Goal: Task Accomplishment & Management: Use online tool/utility

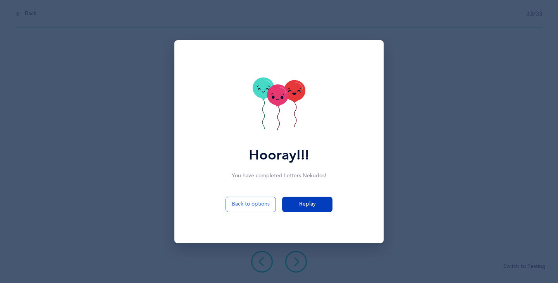
click at [302, 205] on span "Replay" at bounding box center [307, 204] width 17 height 8
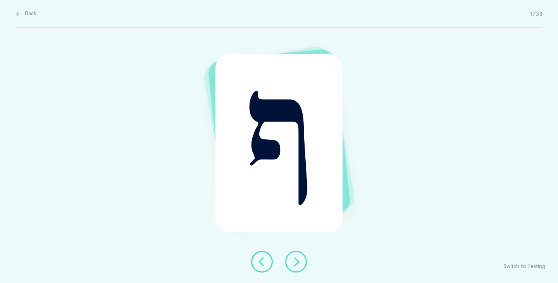
click at [28, 13] on span "Back" at bounding box center [31, 14] width 12 height 8
select select "single"
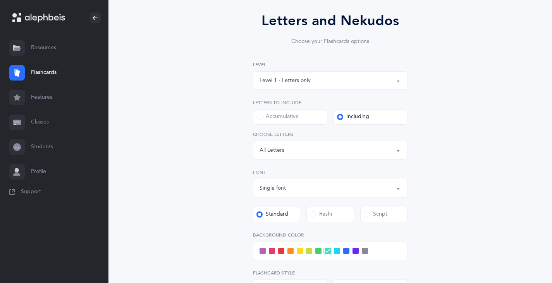
scroll to position [207, 0]
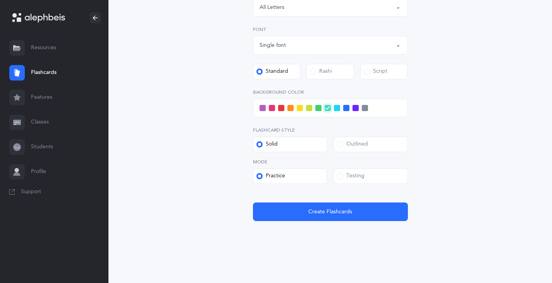
click at [355, 174] on div "Testing" at bounding box center [351, 176] width 28 height 8
click at [0, 0] on input "Testing" at bounding box center [0, 0] width 0 height 0
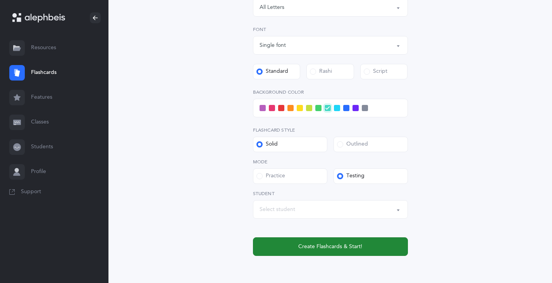
click at [335, 239] on button "Create Flashcards & Start!" at bounding box center [330, 247] width 155 height 19
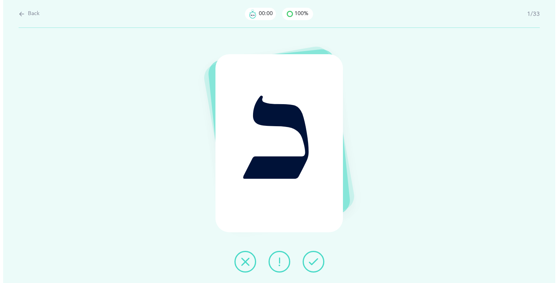
scroll to position [0, 0]
click at [313, 257] on icon at bounding box center [313, 261] width 9 height 9
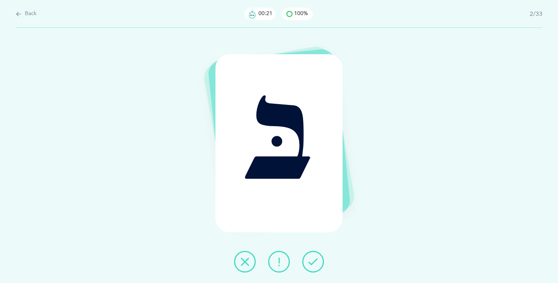
click at [314, 272] on button at bounding box center [313, 262] width 22 height 22
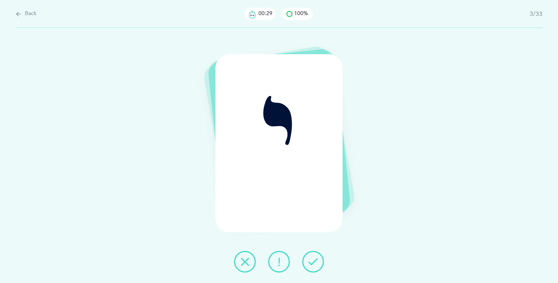
click at [253, 267] on button at bounding box center [245, 262] width 22 height 22
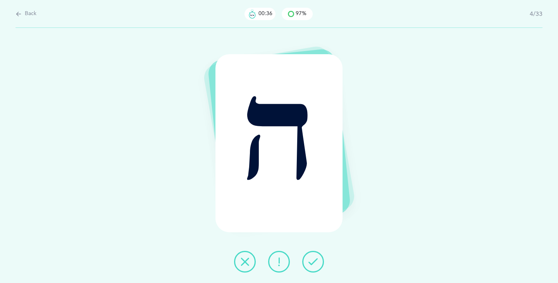
click at [244, 258] on icon at bounding box center [244, 261] width 9 height 9
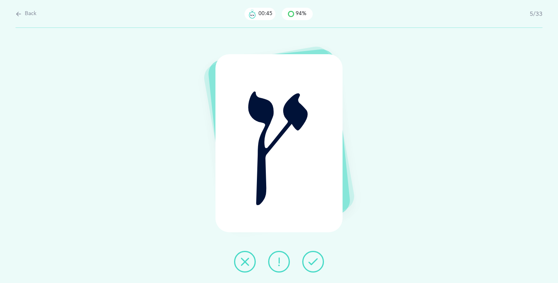
click at [314, 262] on icon at bounding box center [313, 261] width 9 height 9
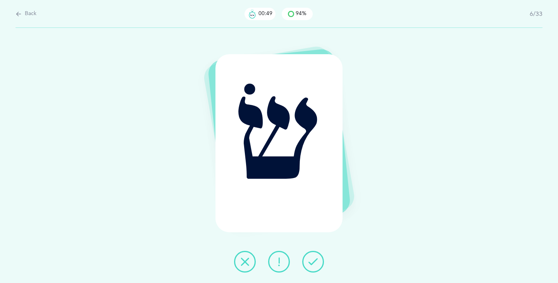
click at [308, 257] on button at bounding box center [313, 262] width 22 height 22
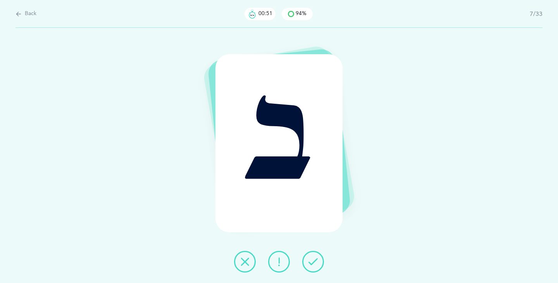
click at [310, 270] on button at bounding box center [313, 262] width 22 height 22
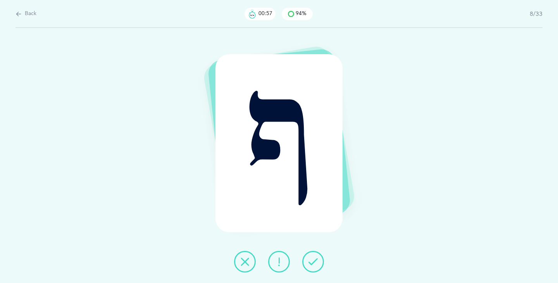
click at [303, 265] on button at bounding box center [313, 262] width 22 height 22
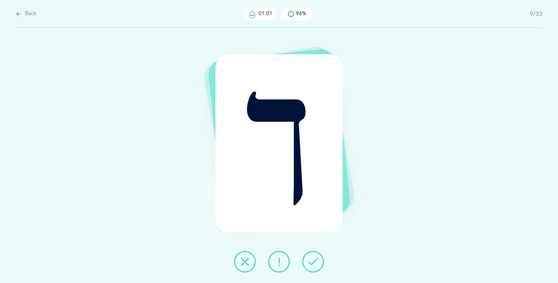
click at [246, 262] on icon at bounding box center [244, 261] width 9 height 9
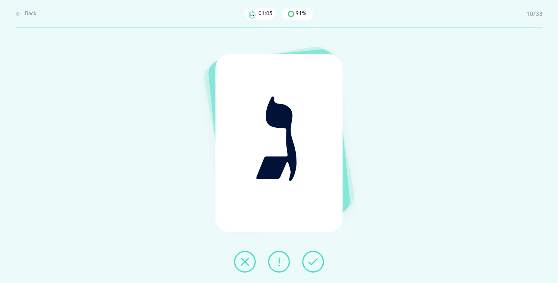
click at [238, 264] on button at bounding box center [245, 262] width 22 height 22
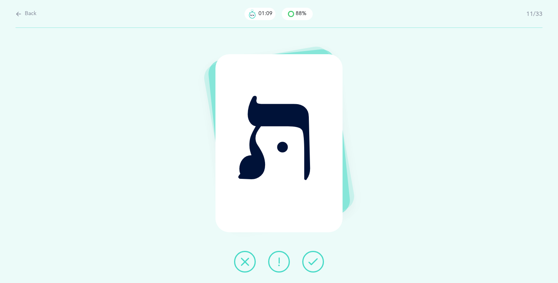
click at [243, 265] on icon at bounding box center [244, 261] width 9 height 9
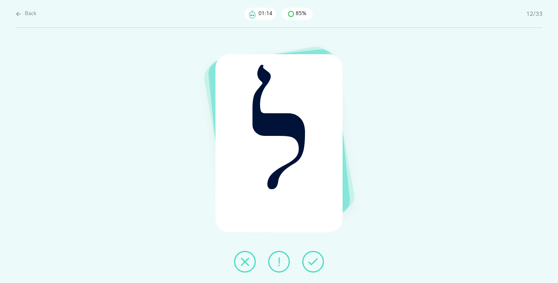
click at [251, 270] on button at bounding box center [245, 262] width 22 height 22
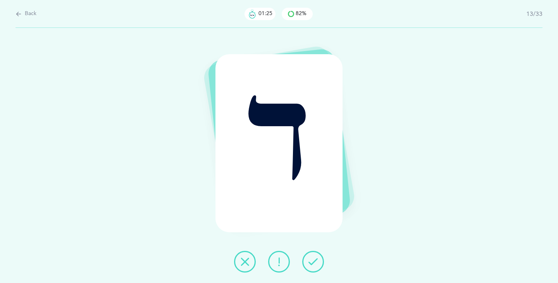
click at [272, 263] on button at bounding box center [279, 262] width 22 height 22
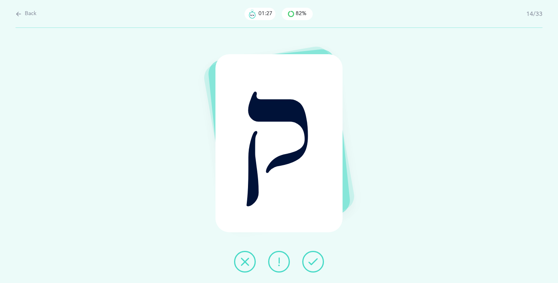
click at [273, 267] on button at bounding box center [279, 262] width 22 height 22
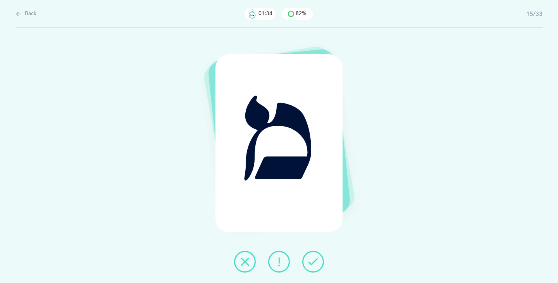
click at [236, 271] on div at bounding box center [279, 262] width 102 height 22
click at [245, 269] on button at bounding box center [245, 262] width 22 height 22
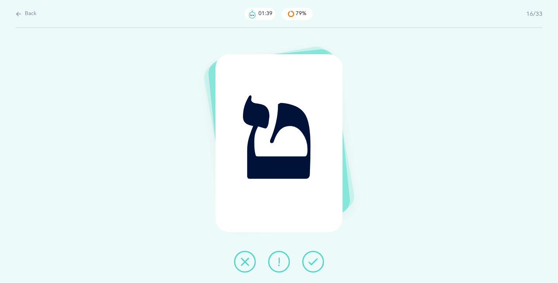
click at [303, 270] on div at bounding box center [279, 262] width 102 height 22
click at [295, 269] on div at bounding box center [279, 262] width 102 height 22
click at [318, 264] on button at bounding box center [313, 262] width 22 height 22
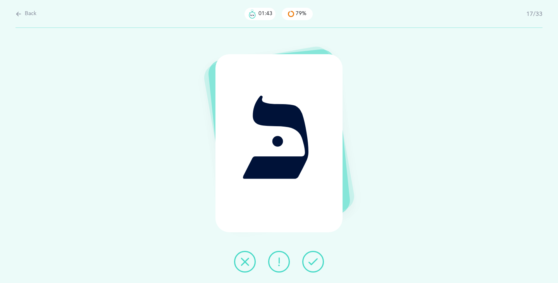
click at [303, 265] on button at bounding box center [313, 262] width 22 height 22
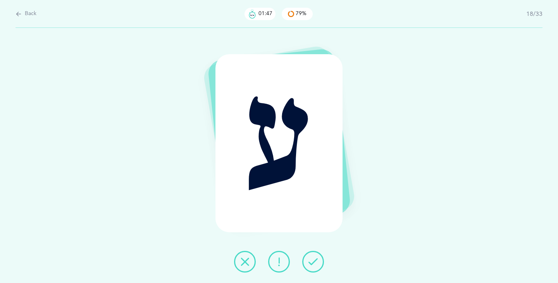
click at [309, 266] on icon at bounding box center [313, 261] width 9 height 9
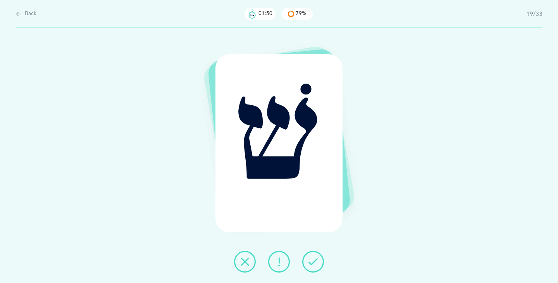
click at [312, 266] on icon at bounding box center [313, 261] width 9 height 9
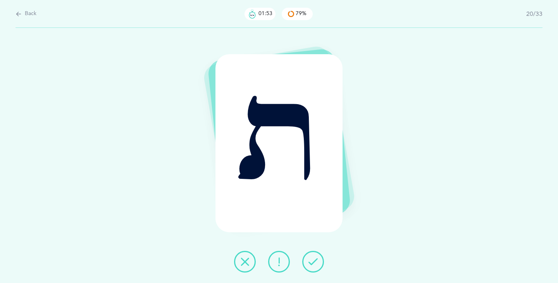
click at [296, 265] on div at bounding box center [279, 262] width 102 height 22
click at [312, 264] on icon at bounding box center [313, 261] width 9 height 9
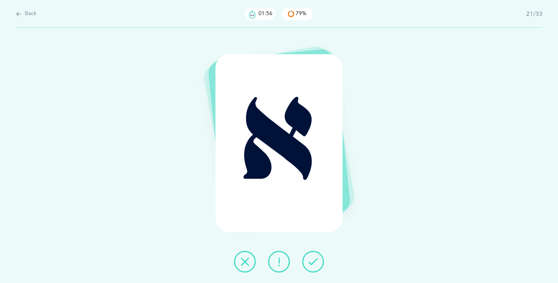
click at [318, 264] on button at bounding box center [313, 262] width 22 height 22
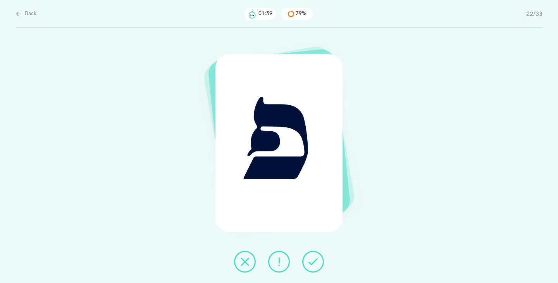
click at [314, 264] on icon at bounding box center [313, 261] width 9 height 9
click at [310, 262] on icon at bounding box center [313, 261] width 9 height 9
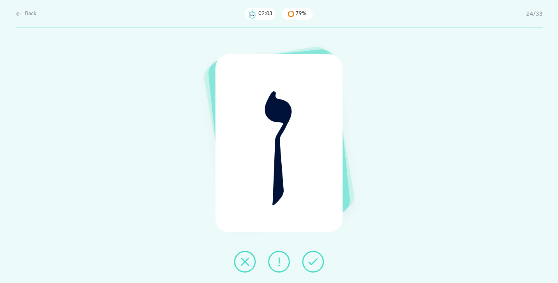
click at [310, 265] on icon at bounding box center [313, 261] width 9 height 9
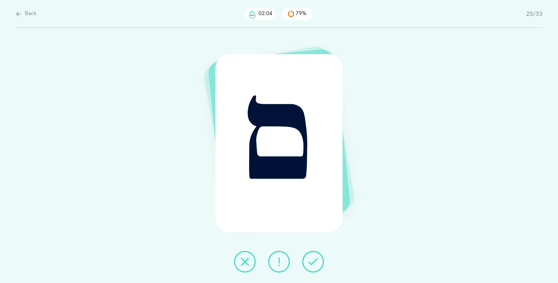
click at [310, 267] on button at bounding box center [313, 262] width 22 height 22
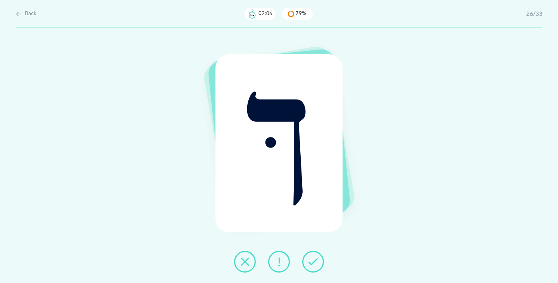
click at [305, 264] on button at bounding box center [313, 262] width 22 height 22
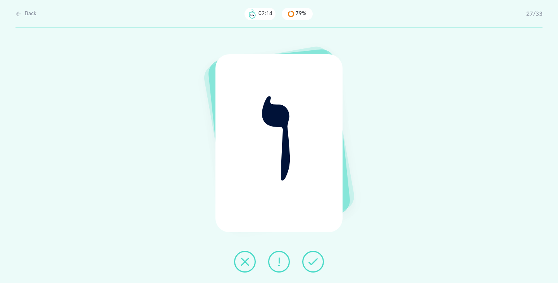
click at [317, 268] on button at bounding box center [313, 262] width 22 height 22
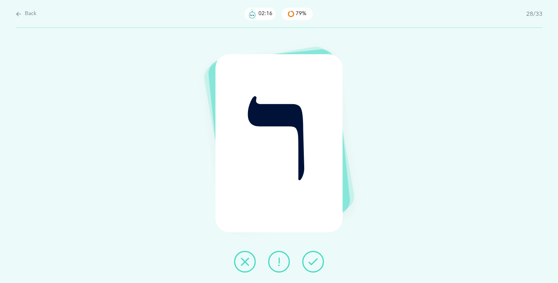
click at [317, 268] on button at bounding box center [313, 262] width 22 height 22
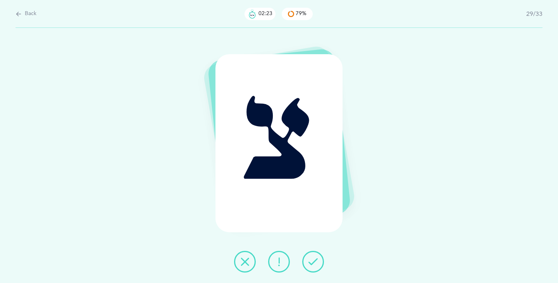
click at [305, 253] on div at bounding box center [279, 262] width 102 height 22
click at [306, 253] on button at bounding box center [313, 262] width 22 height 22
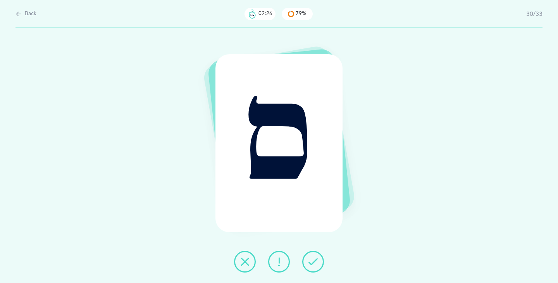
click at [308, 259] on button at bounding box center [313, 262] width 22 height 22
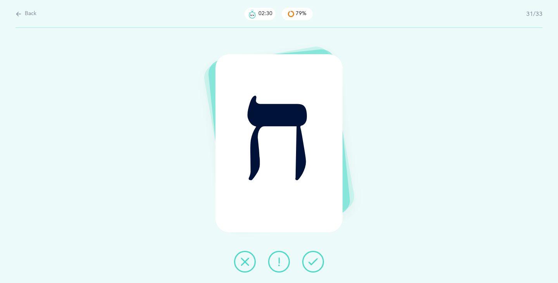
click at [306, 269] on button at bounding box center [313, 262] width 22 height 22
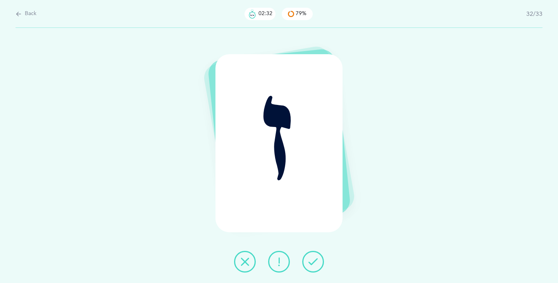
click at [312, 271] on button at bounding box center [313, 262] width 22 height 22
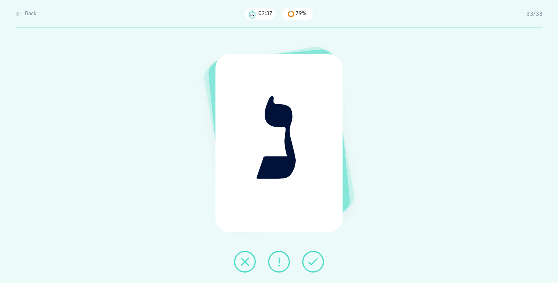
click at [237, 265] on button at bounding box center [245, 262] width 22 height 22
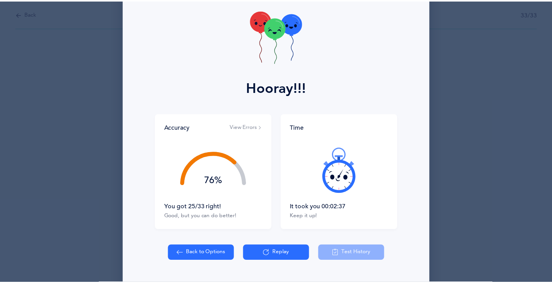
scroll to position [58, 0]
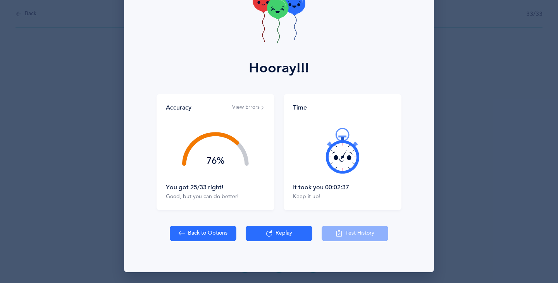
click at [201, 237] on button "Back to Options" at bounding box center [203, 234] width 67 height 16
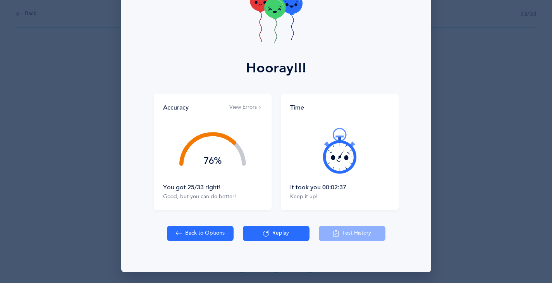
select select "single"
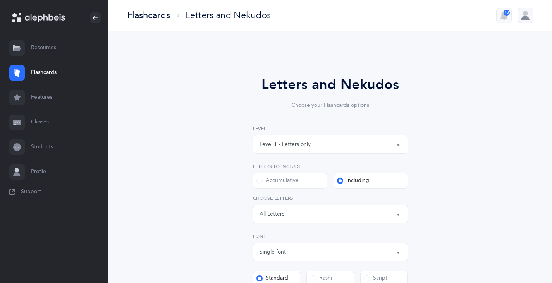
click at [201, 237] on div "Letters and Nekudos Choose your Flashcards options Level 1 - Letters only Level…" at bounding box center [330, 264] width 353 height 423
click at [313, 235] on label "Font" at bounding box center [330, 236] width 155 height 7
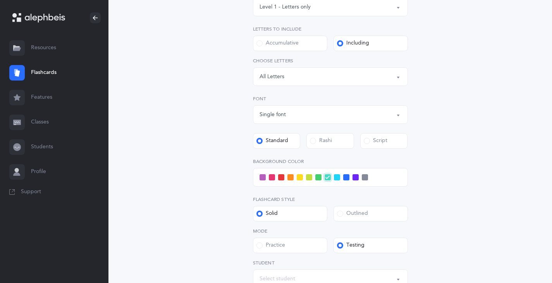
scroll to position [242, 0]
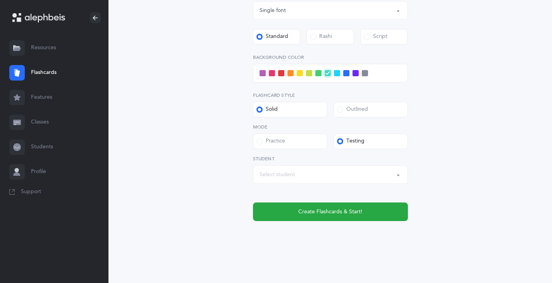
click at [359, 140] on div "Testing" at bounding box center [351, 142] width 28 height 8
click at [0, 0] on input "Testing" at bounding box center [0, 0] width 0 height 0
click at [360, 139] on div "Testing" at bounding box center [351, 142] width 28 height 8
click at [0, 0] on input "Testing" at bounding box center [0, 0] width 0 height 0
click at [342, 139] on span at bounding box center [340, 141] width 6 height 6
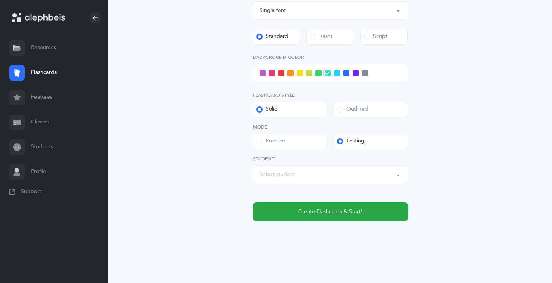
click at [0, 0] on input "Testing" at bounding box center [0, 0] width 0 height 0
click at [338, 139] on span at bounding box center [340, 141] width 6 height 6
click at [0, 0] on input "Testing" at bounding box center [0, 0] width 0 height 0
click at [345, 146] on label "Testing" at bounding box center [371, 142] width 74 height 16
click at [0, 0] on input "Testing" at bounding box center [0, 0] width 0 height 0
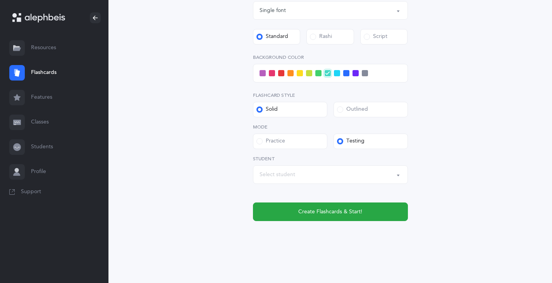
click at [363, 141] on div "Testing" at bounding box center [351, 142] width 28 height 8
click at [0, 0] on input "Testing" at bounding box center [0, 0] width 0 height 0
click at [363, 142] on div "Testing" at bounding box center [351, 142] width 28 height 8
click at [0, 0] on input "Testing" at bounding box center [0, 0] width 0 height 0
click at [336, 172] on div "Select student" at bounding box center [331, 174] width 142 height 13
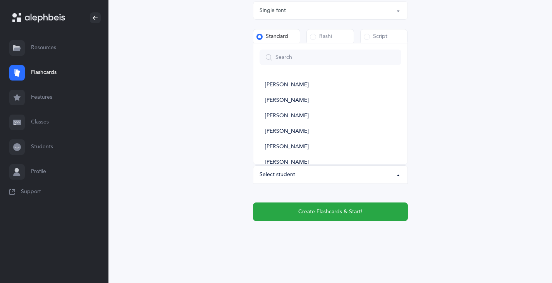
click at [338, 178] on div "Select student" at bounding box center [331, 174] width 142 height 13
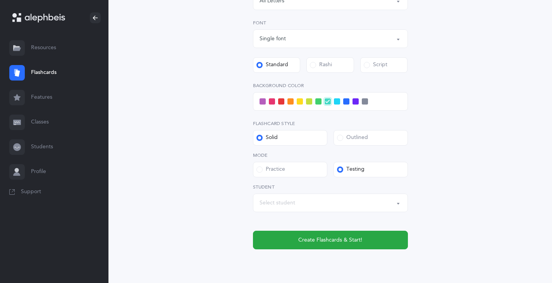
scroll to position [203, 0]
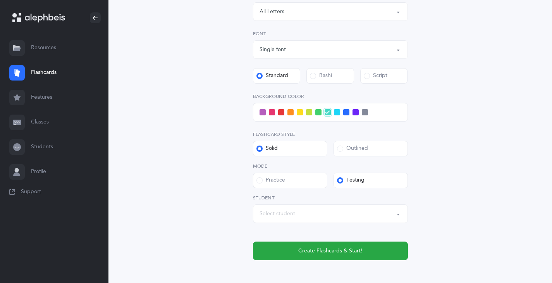
click at [259, 179] on span at bounding box center [260, 181] width 6 height 6
click at [0, 0] on input "Practice" at bounding box center [0, 0] width 0 height 0
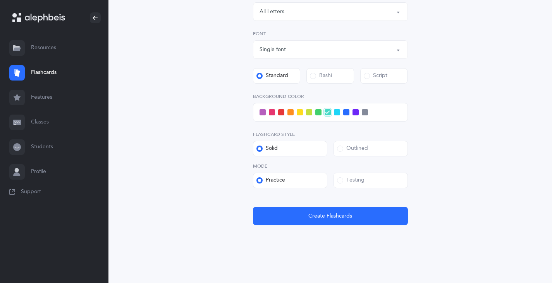
click at [258, 180] on span at bounding box center [260, 181] width 6 height 6
click at [0, 0] on input "Practice" at bounding box center [0, 0] width 0 height 0
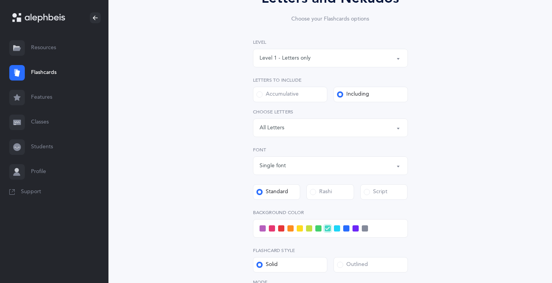
scroll to position [207, 0]
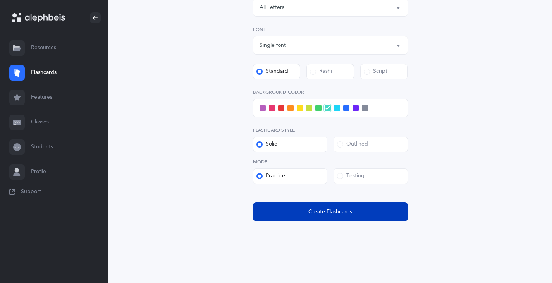
drag, startPoint x: 337, startPoint y: 206, endPoint x: 344, endPoint y: 209, distance: 7.0
click at [343, 209] on button "Create Flashcards" at bounding box center [330, 212] width 155 height 19
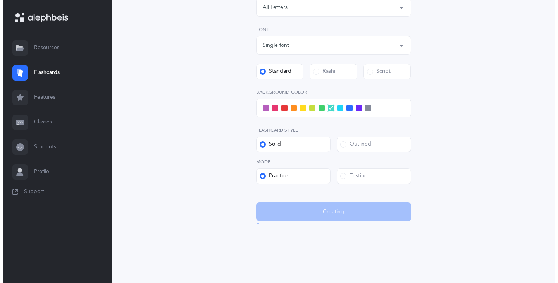
scroll to position [0, 0]
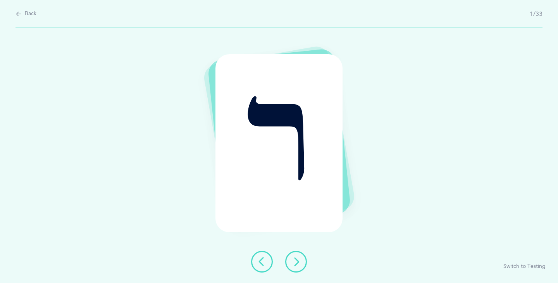
click at [299, 263] on icon at bounding box center [295, 261] width 9 height 9
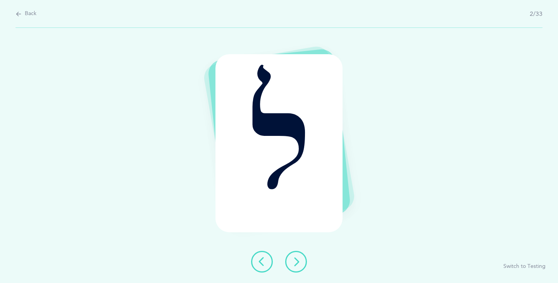
click at [296, 264] on icon at bounding box center [295, 261] width 9 height 9
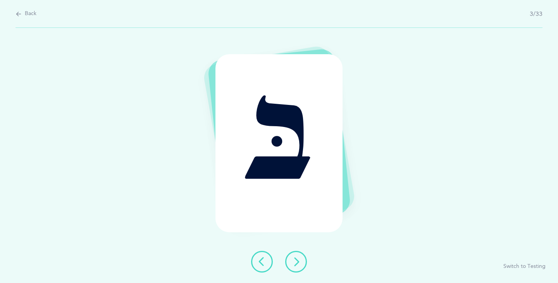
click at [296, 264] on icon at bounding box center [295, 261] width 9 height 9
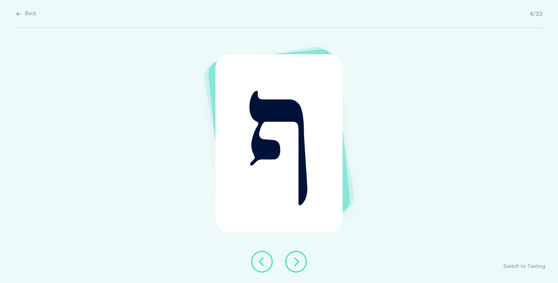
click at [296, 264] on icon at bounding box center [295, 261] width 9 height 9
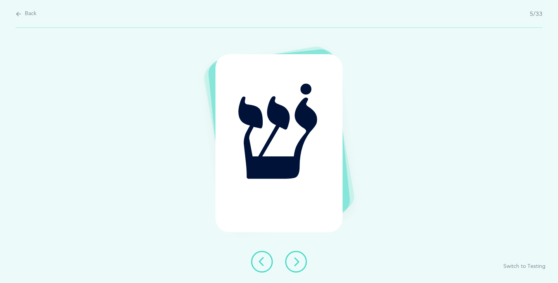
click at [258, 258] on icon at bounding box center [261, 261] width 9 height 9
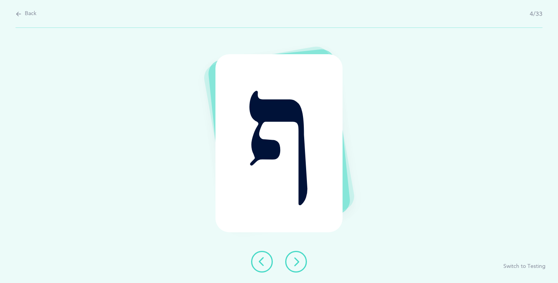
click at [293, 262] on icon at bounding box center [295, 261] width 9 height 9
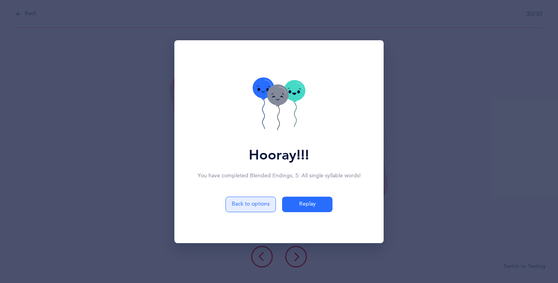
click at [238, 208] on button "Back to options" at bounding box center [251, 205] width 50 height 16
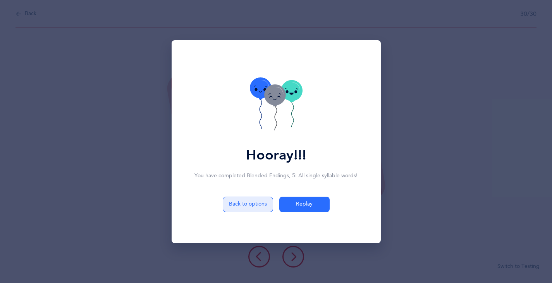
select select "5"
select select "single"
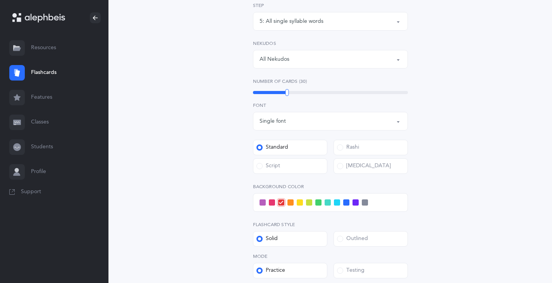
scroll to position [250, 0]
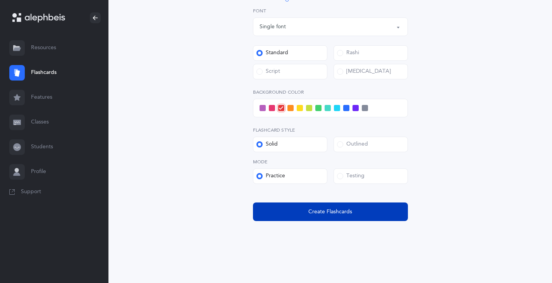
click at [321, 215] on span "Create Flashcards" at bounding box center [331, 212] width 44 height 8
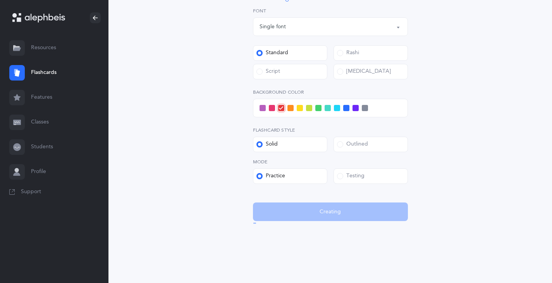
scroll to position [0, 0]
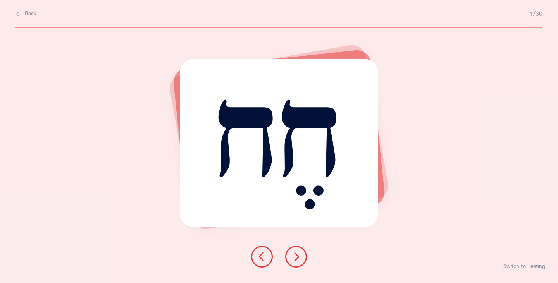
click at [18, 14] on icon at bounding box center [19, 14] width 6 height 9
select select "5"
select select "single"
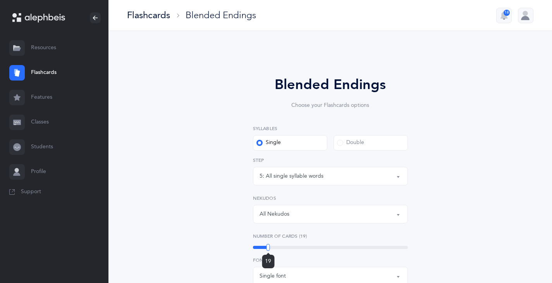
click at [269, 247] on div at bounding box center [268, 247] width 3 height 7
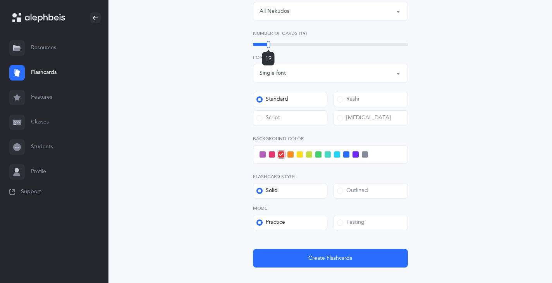
scroll to position [229, 0]
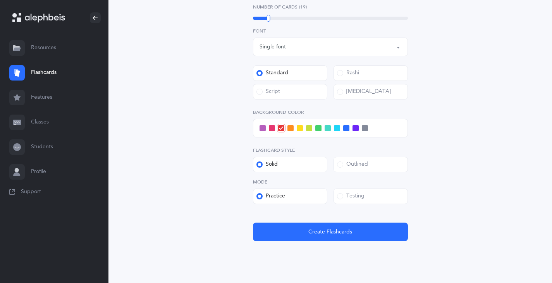
click at [346, 193] on div "Testing" at bounding box center [351, 197] width 28 height 8
click at [0, 0] on input "Testing" at bounding box center [0, 0] width 0 height 0
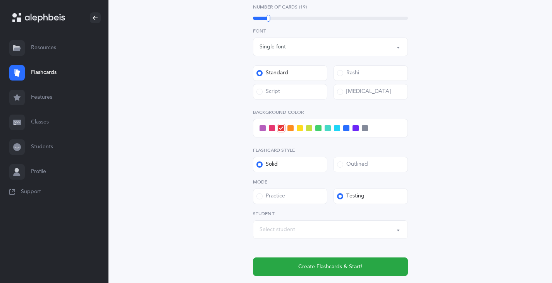
click at [319, 223] on div "Select student" at bounding box center [331, 229] width 142 height 13
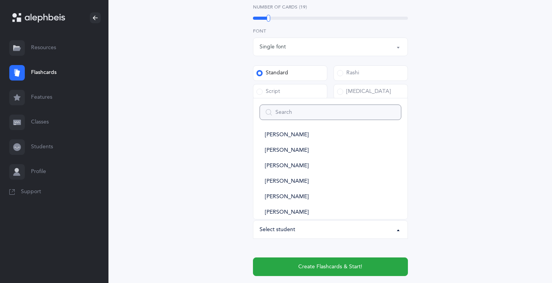
scroll to position [1098, 0]
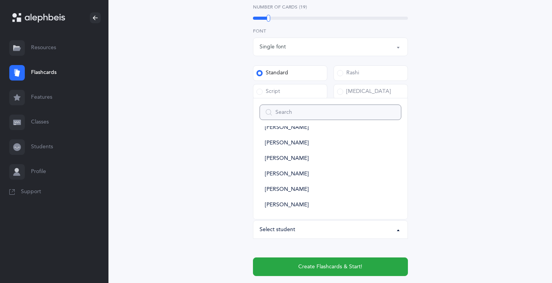
click at [286, 109] on input "Search" at bounding box center [331, 113] width 142 height 16
type input "T"
select select
type input "[PERSON_NAME]"
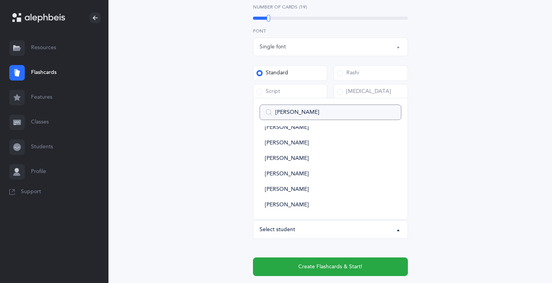
scroll to position [0, 0]
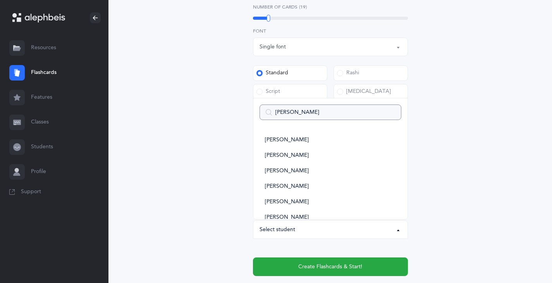
select select
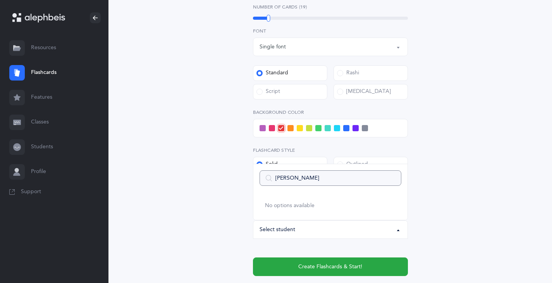
type input "[PERSON_NAME]"
click at [301, 194] on ul "No options available" at bounding box center [330, 206] width 154 height 28
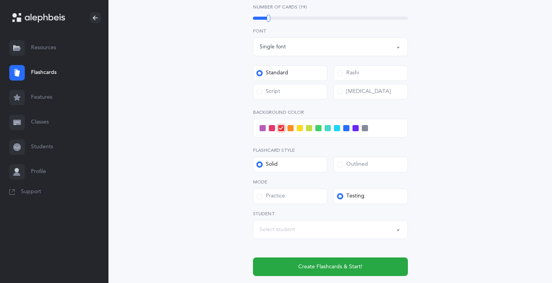
click at [320, 233] on div "Select student" at bounding box center [331, 229] width 142 height 13
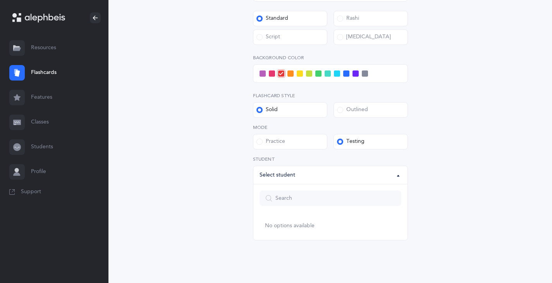
click at [307, 148] on label "Practice" at bounding box center [290, 142] width 74 height 16
click at [0, 0] on input "Practice" at bounding box center [0, 0] width 0 height 0
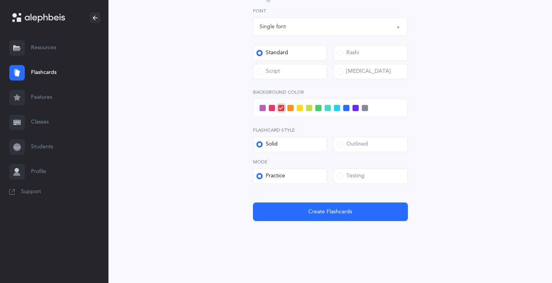
scroll to position [250, 0]
click at [354, 177] on div "Testing" at bounding box center [351, 176] width 28 height 8
click at [0, 0] on input "Testing" at bounding box center [0, 0] width 0 height 0
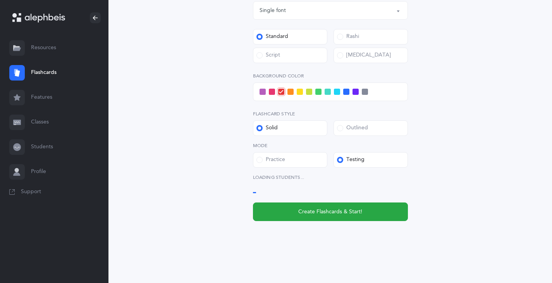
scroll to position [284, 0]
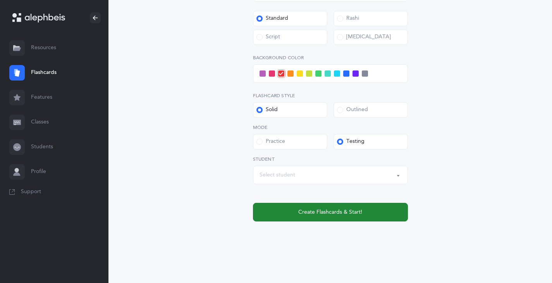
click at [320, 205] on button "Create Flashcards & Start!" at bounding box center [330, 212] width 155 height 19
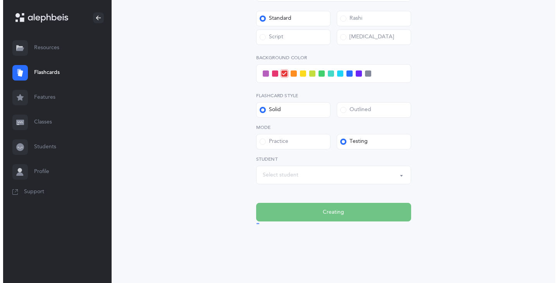
scroll to position [0, 0]
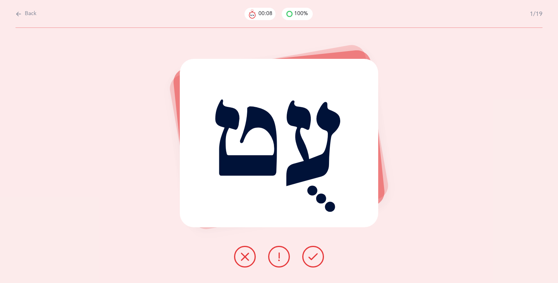
click at [235, 259] on button at bounding box center [245, 257] width 22 height 22
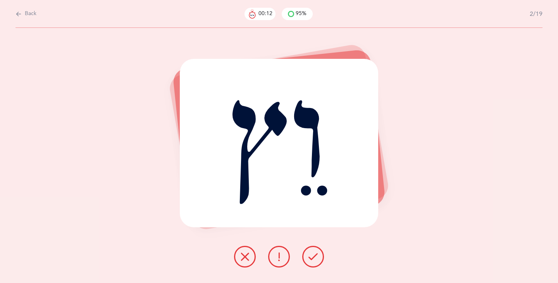
click at [313, 257] on icon at bounding box center [313, 256] width 9 height 9
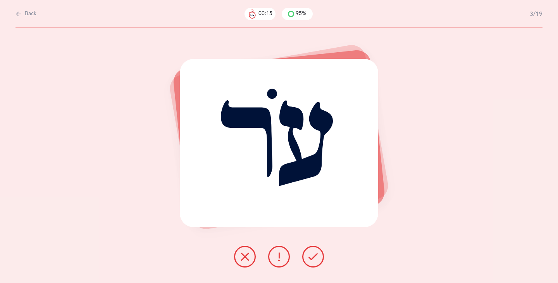
click at [314, 252] on icon at bounding box center [313, 256] width 9 height 9
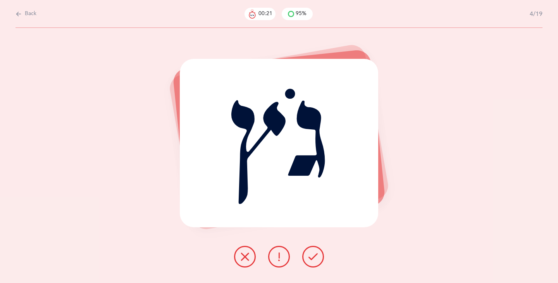
click at [238, 259] on button at bounding box center [245, 257] width 22 height 22
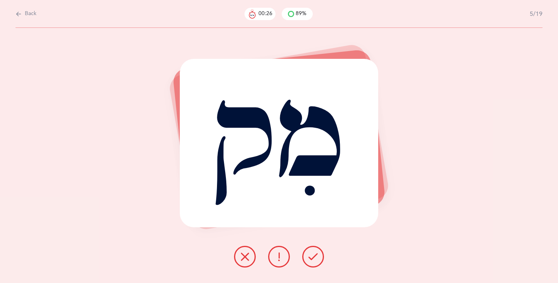
click at [303, 253] on button at bounding box center [313, 257] width 22 height 22
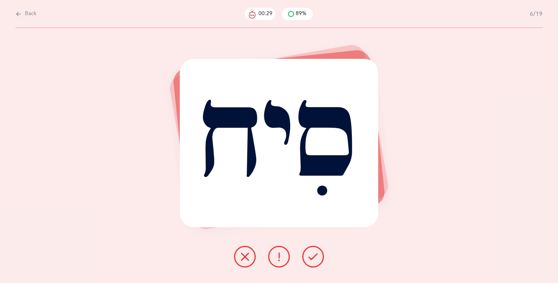
click at [305, 253] on button at bounding box center [313, 257] width 22 height 22
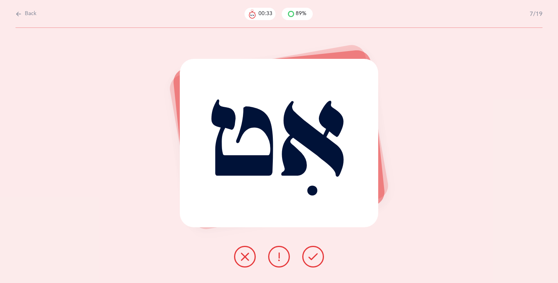
click at [307, 255] on button at bounding box center [313, 257] width 22 height 22
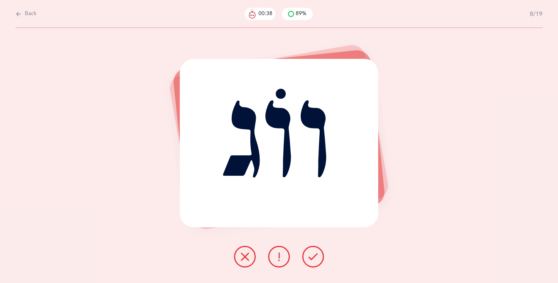
click at [310, 256] on icon at bounding box center [313, 256] width 9 height 9
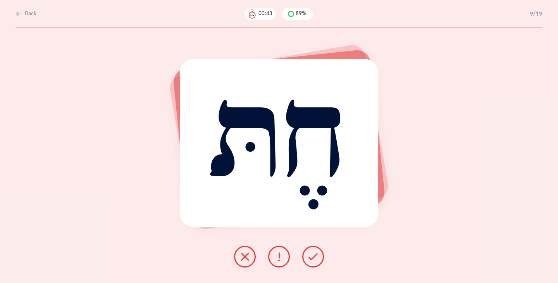
click at [314, 255] on icon at bounding box center [313, 256] width 9 height 9
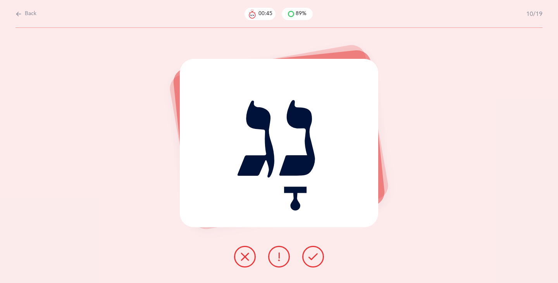
click at [313, 256] on icon at bounding box center [313, 256] width 9 height 9
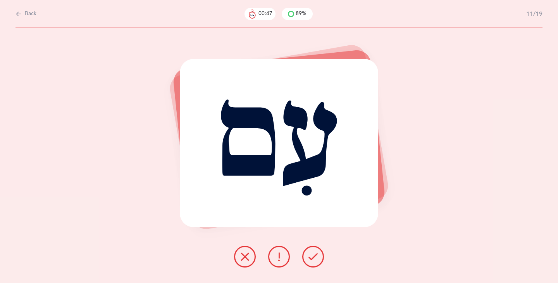
click at [314, 257] on icon at bounding box center [313, 256] width 9 height 9
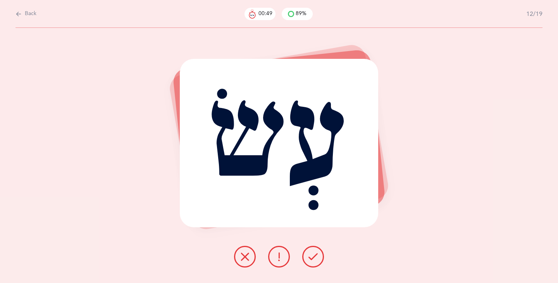
click at [314, 260] on icon at bounding box center [313, 256] width 9 height 9
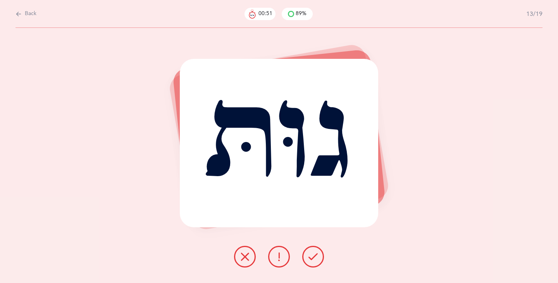
click at [311, 259] on icon at bounding box center [313, 256] width 9 height 9
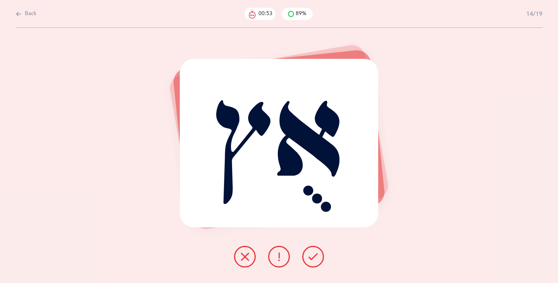
click at [312, 260] on icon at bounding box center [313, 256] width 9 height 9
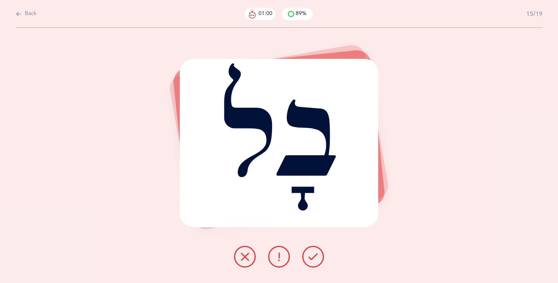
click at [310, 253] on icon at bounding box center [313, 256] width 9 height 9
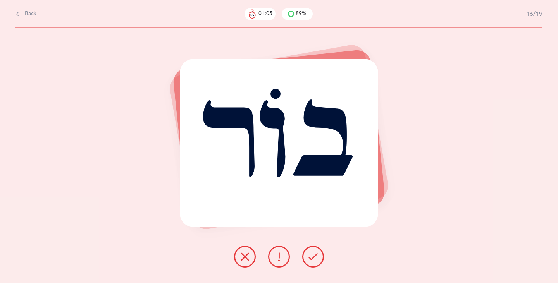
click at [243, 261] on icon at bounding box center [244, 256] width 9 height 9
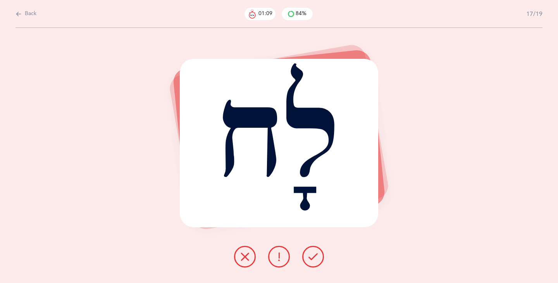
click at [313, 264] on button at bounding box center [313, 257] width 22 height 22
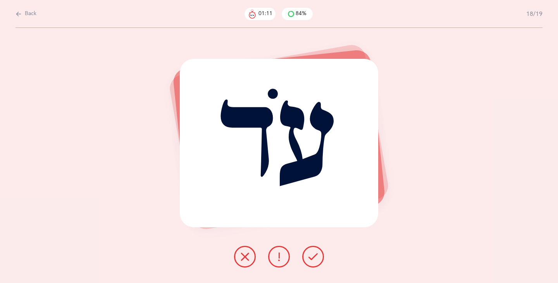
click at [312, 265] on button at bounding box center [313, 257] width 22 height 22
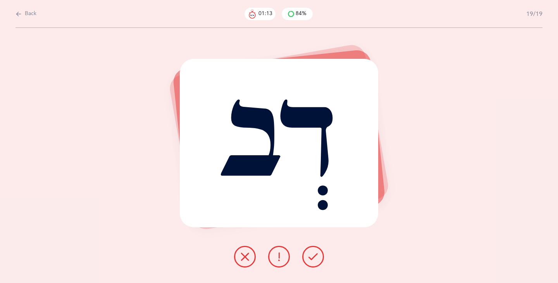
click at [311, 262] on button at bounding box center [313, 257] width 22 height 22
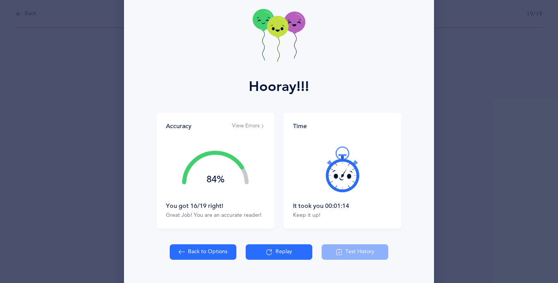
scroll to position [58, 0]
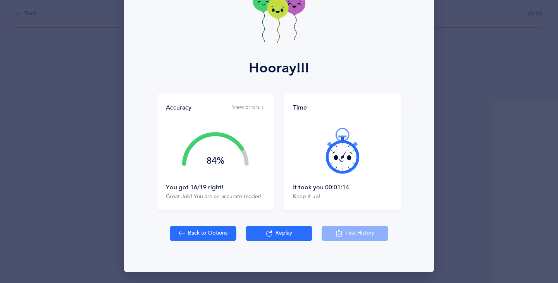
click at [343, 236] on div "Back to Options Replay Test History" at bounding box center [279, 234] width 219 height 16
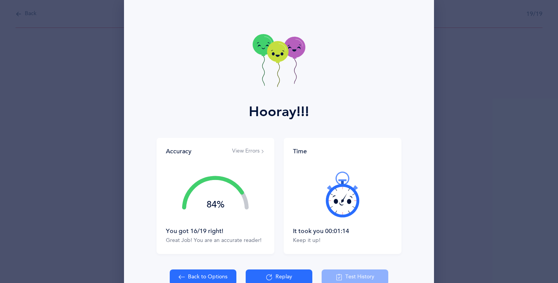
scroll to position [0, 0]
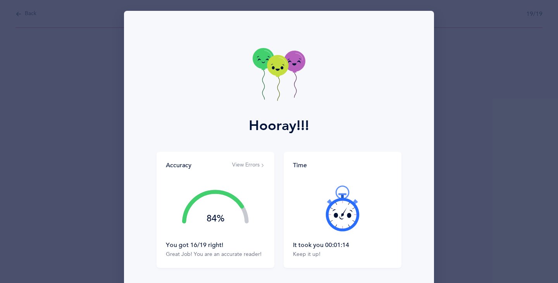
click at [259, 89] on icon at bounding box center [279, 75] width 53 height 55
click at [255, 88] on icon at bounding box center [279, 75] width 53 height 55
click at [255, 91] on icon at bounding box center [279, 75] width 53 height 55
click at [253, 93] on icon at bounding box center [279, 75] width 53 height 55
click at [250, 196] on div "84%" at bounding box center [215, 208] width 99 height 65
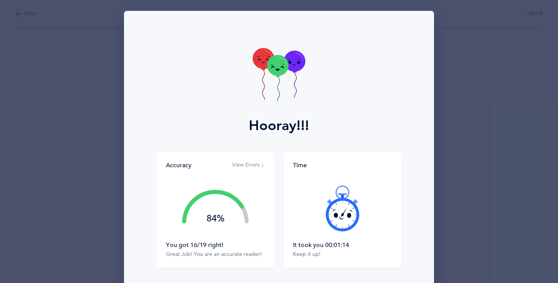
click at [246, 166] on button "View Errors" at bounding box center [248, 166] width 33 height 8
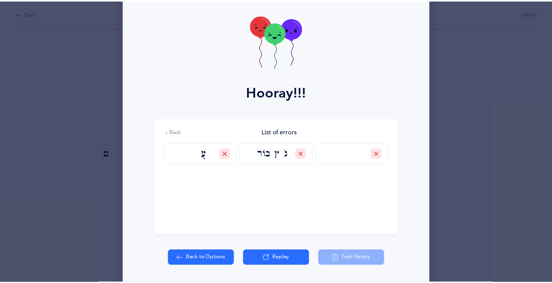
scroll to position [58, 0]
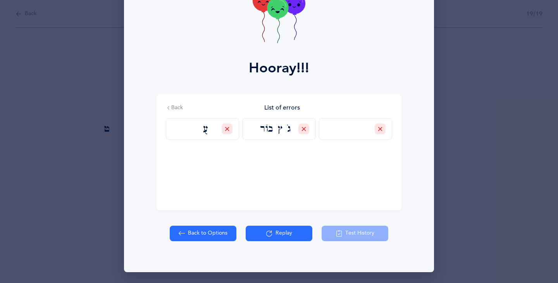
click at [170, 108] on button "Back" at bounding box center [174, 108] width 17 height 8
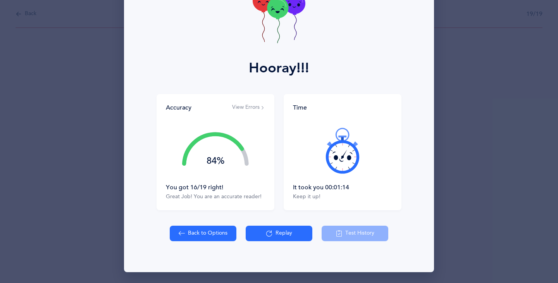
click at [203, 229] on button "Back to Options" at bounding box center [203, 234] width 67 height 16
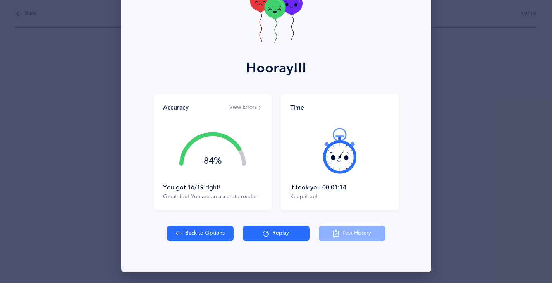
select select "5"
select select "single"
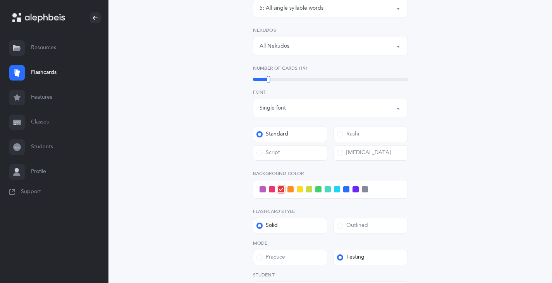
scroll to position [284, 0]
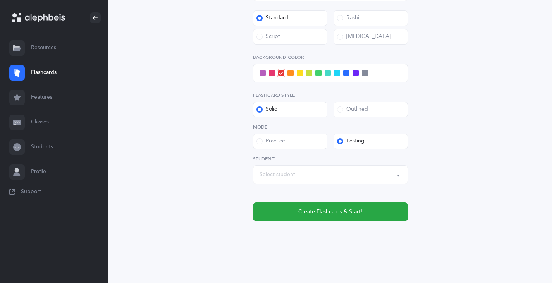
click at [298, 167] on button "Select student" at bounding box center [330, 174] width 155 height 19
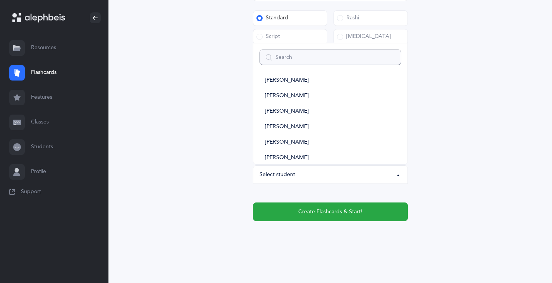
scroll to position [458, 0]
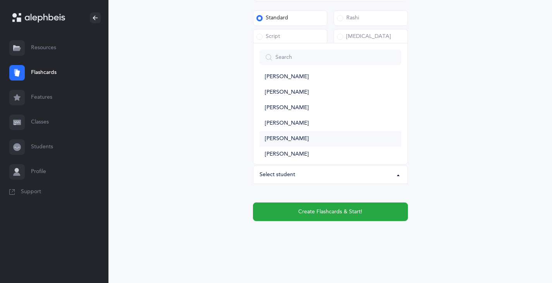
click at [278, 144] on link "[PERSON_NAME]" at bounding box center [331, 139] width 142 height 16
select select "14732"
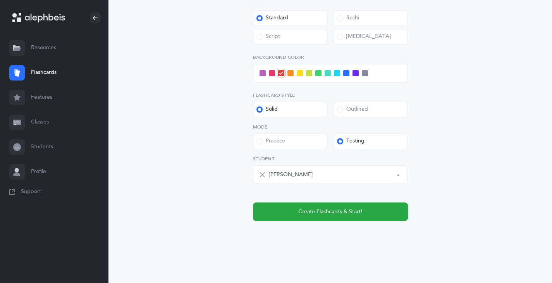
click at [260, 173] on icon at bounding box center [262, 175] width 6 height 6
select select
